Goal: Task Accomplishment & Management: Complete application form

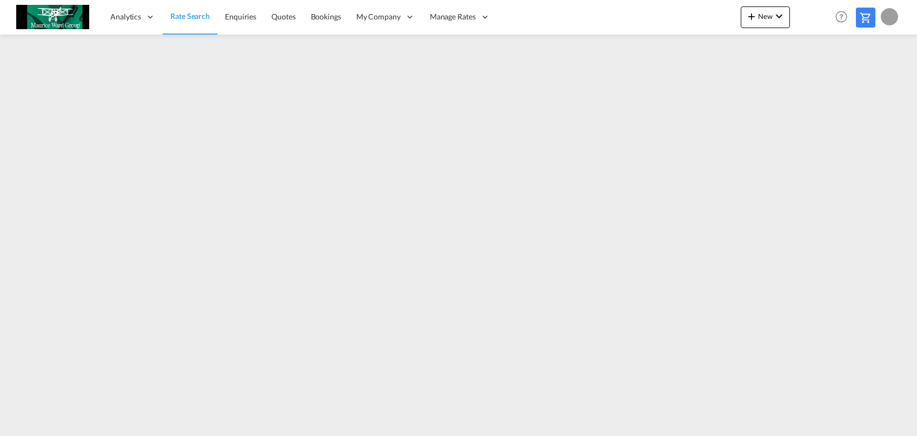
click at [200, 21] on span "Rate Search" at bounding box center [189, 15] width 39 height 9
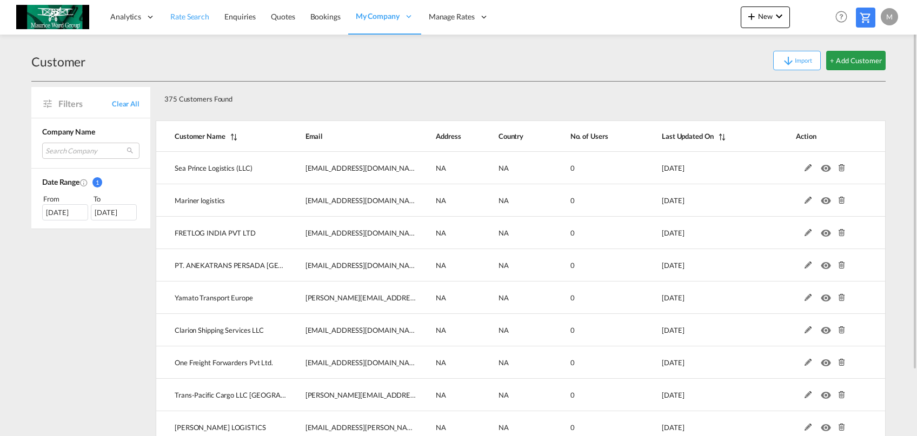
click at [198, 5] on link "Rate Search" at bounding box center [190, 16] width 54 height 35
click at [168, 23] on link "Rate Search" at bounding box center [190, 16] width 54 height 35
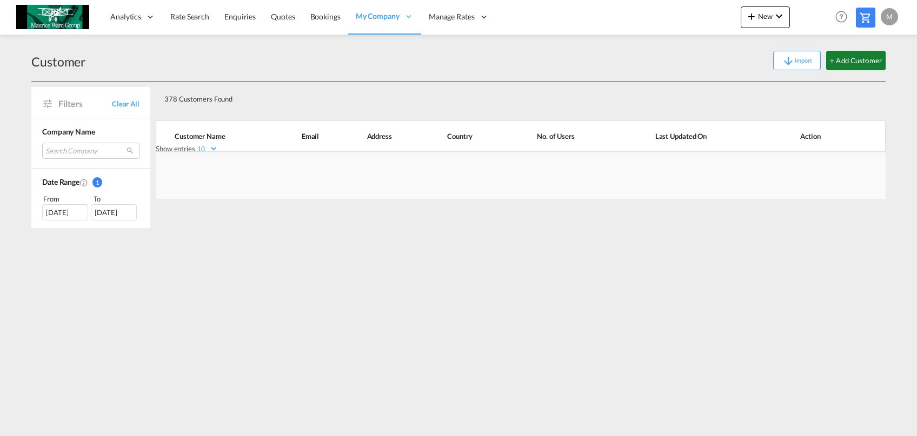
click at [845, 64] on button "+ Add Customer" at bounding box center [855, 60] width 59 height 19
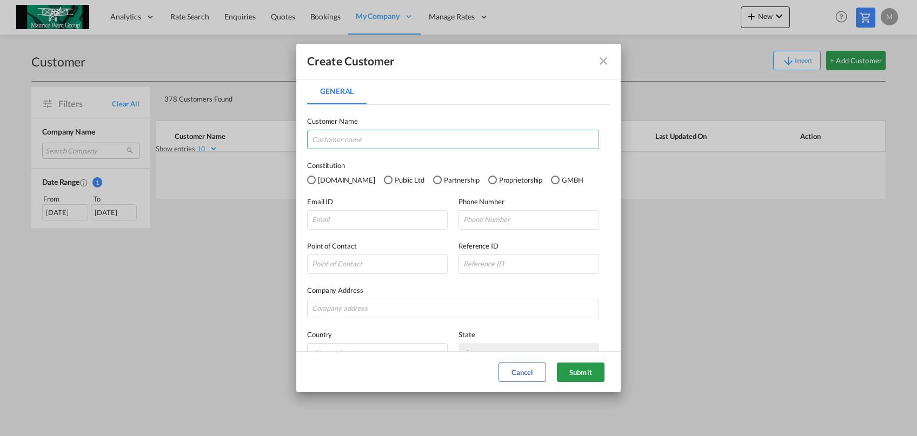
click at [487, 147] on input "General General ..." at bounding box center [453, 139] width 292 height 19
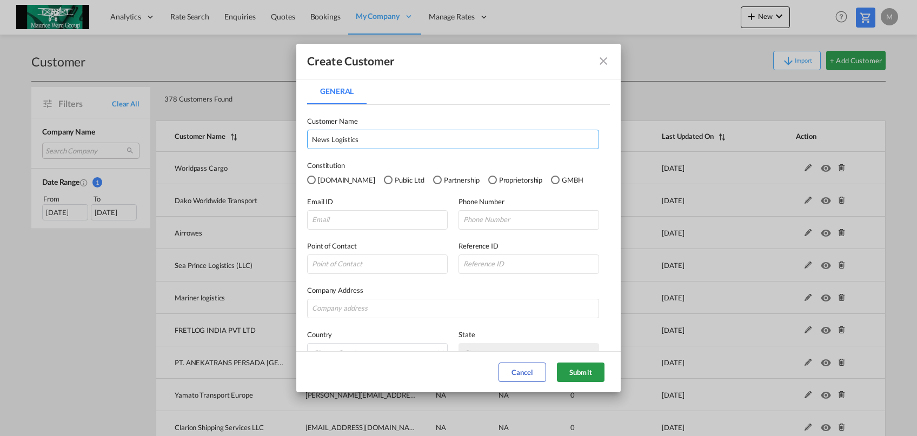
click at [393, 143] on input "News Logistics" at bounding box center [453, 139] width 292 height 19
type input "News Logistics"
click at [378, 227] on input "General General ..." at bounding box center [377, 219] width 141 height 19
paste input "Ishaq@news-logistics.com"
type input "Ishaq@news-logistics.com"
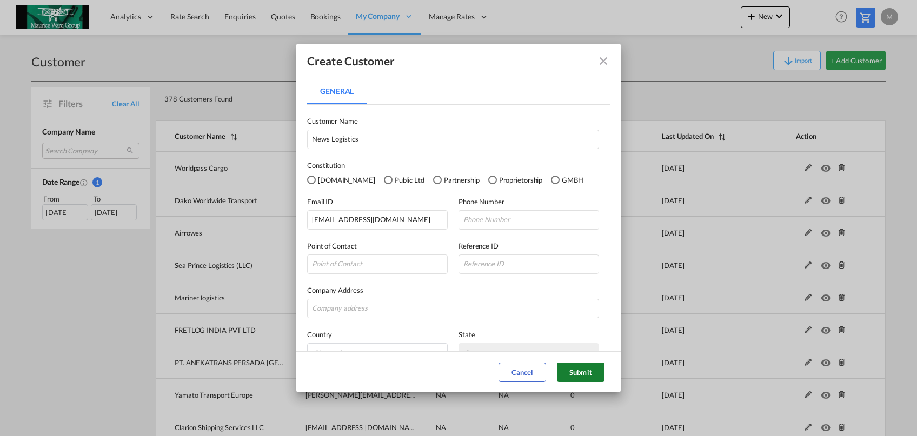
click at [583, 367] on button "Submit" at bounding box center [581, 372] width 48 height 19
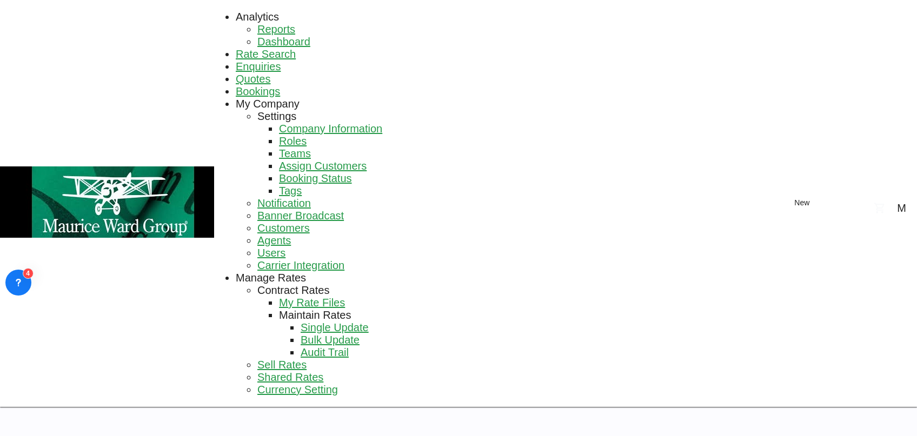
click at [236, 48] on span "Rate Search" at bounding box center [266, 54] width 60 height 12
